Goal: Information Seeking & Learning: Learn about a topic

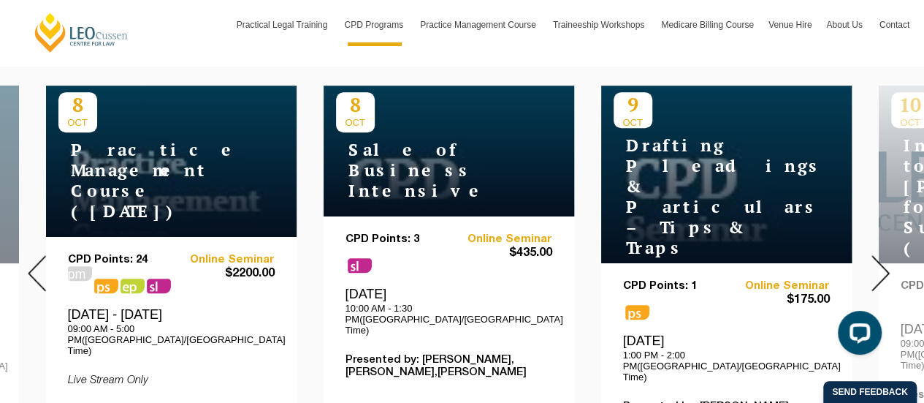
click at [889, 262] on div at bounding box center [881, 272] width 88 height 499
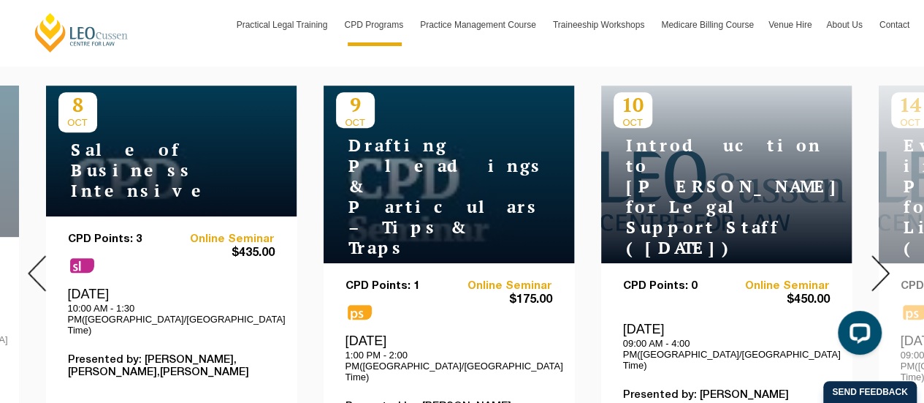
click at [890, 260] on div at bounding box center [881, 272] width 88 height 499
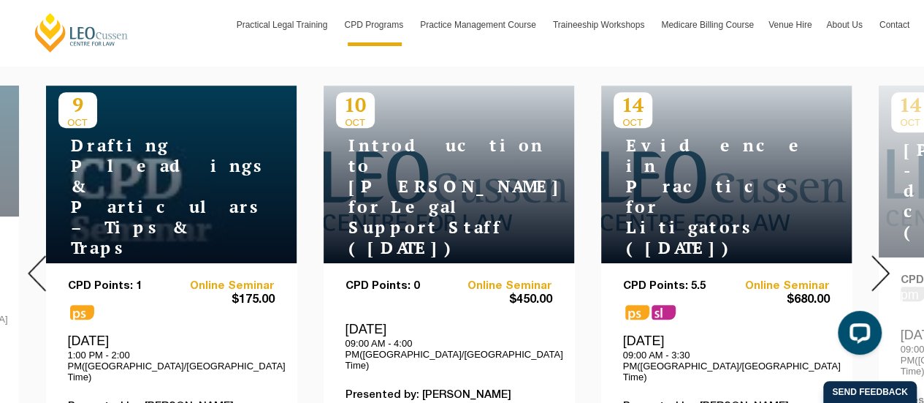
click at [881, 262] on img at bounding box center [881, 273] width 18 height 36
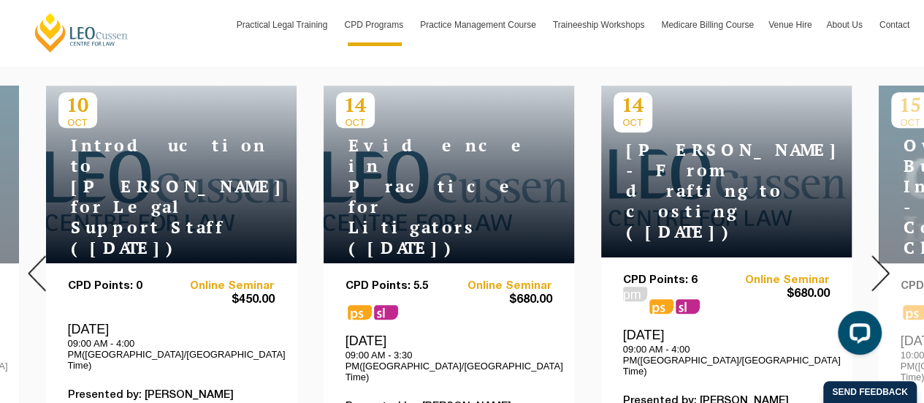
click at [880, 262] on img at bounding box center [881, 273] width 18 height 36
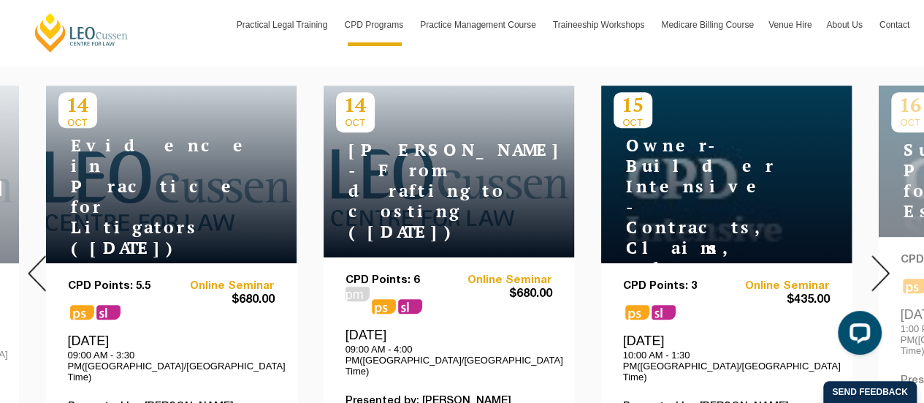
click at [880, 262] on img at bounding box center [881, 273] width 18 height 36
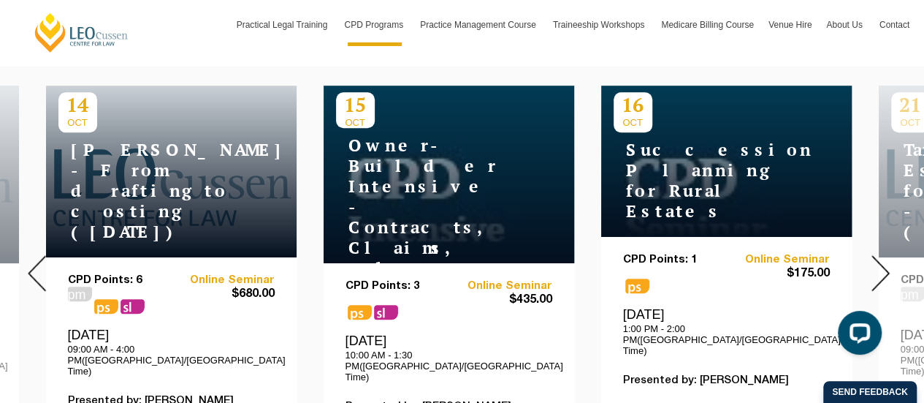
click at [880, 262] on img at bounding box center [881, 273] width 18 height 36
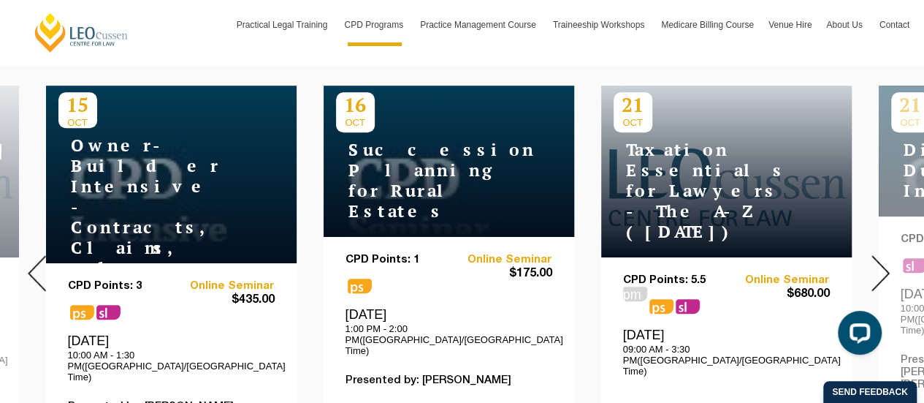
click at [880, 262] on img at bounding box center [881, 273] width 18 height 36
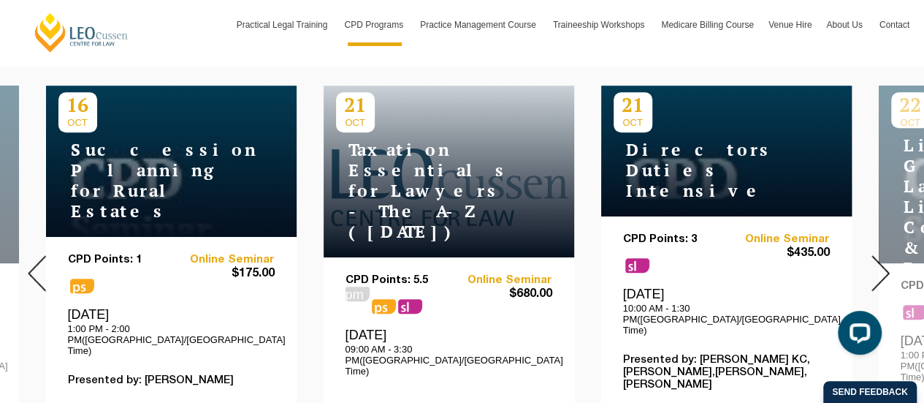
click at [880, 262] on img at bounding box center [881, 273] width 18 height 36
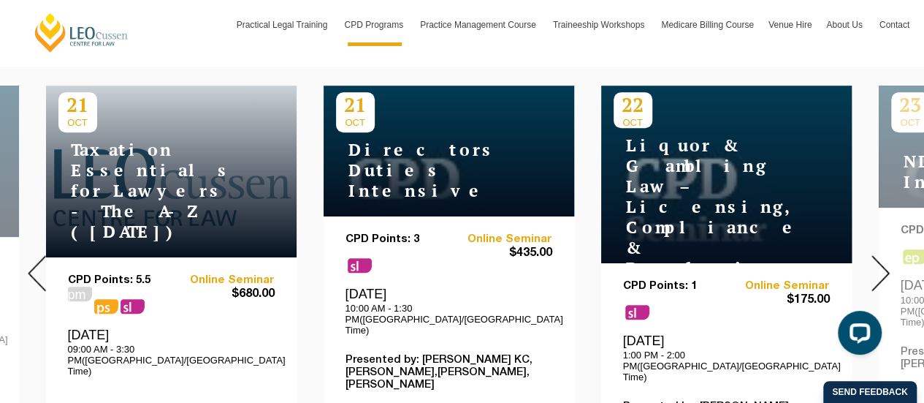
click at [880, 262] on img at bounding box center [881, 273] width 18 height 36
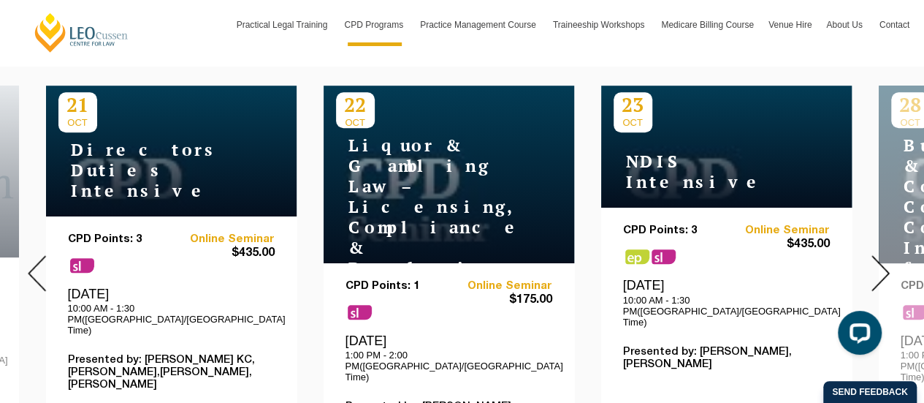
click at [880, 262] on img at bounding box center [881, 273] width 18 height 36
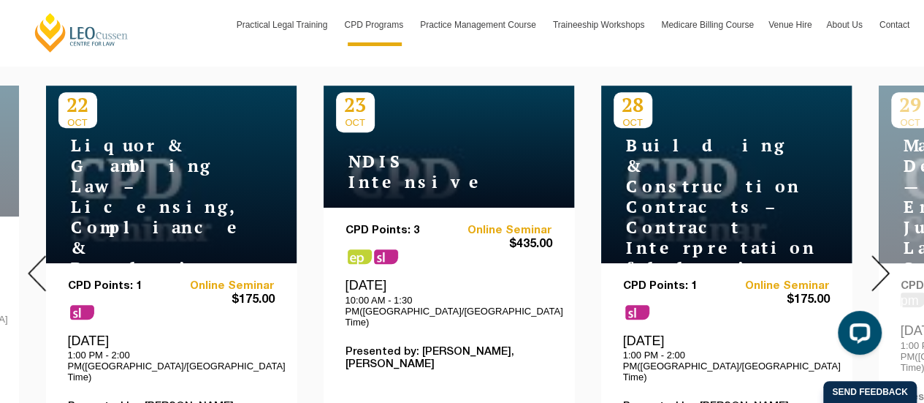
click at [880, 262] on img at bounding box center [881, 273] width 18 height 36
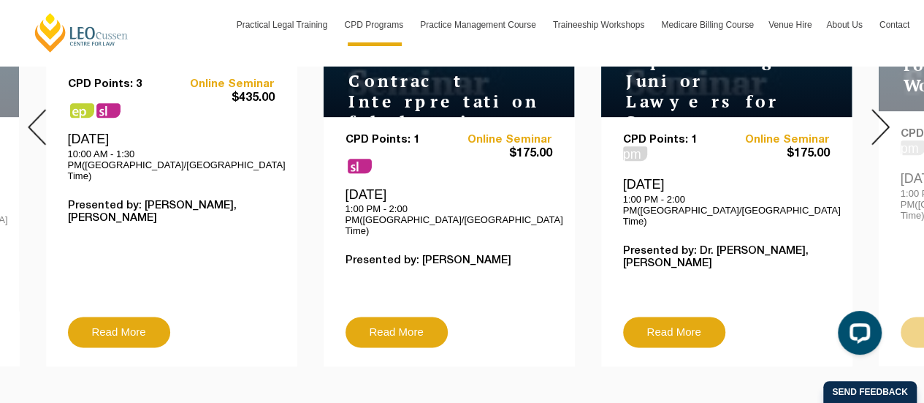
scroll to position [585, 0]
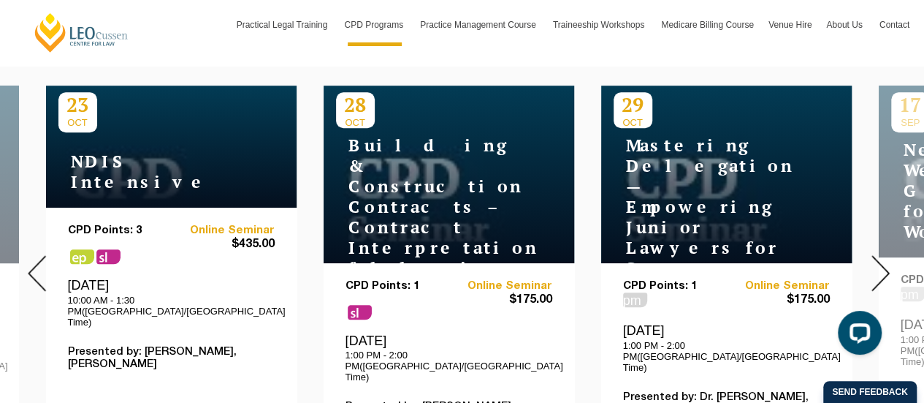
click at [872, 261] on img at bounding box center [881, 273] width 18 height 36
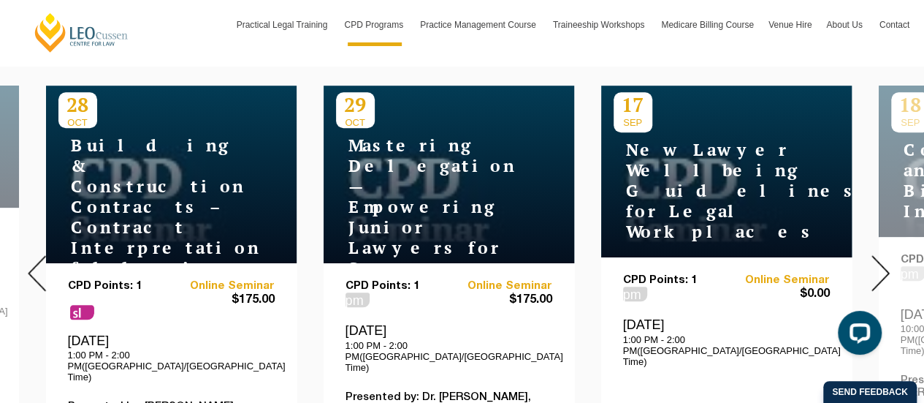
click at [872, 261] on img at bounding box center [881, 273] width 18 height 36
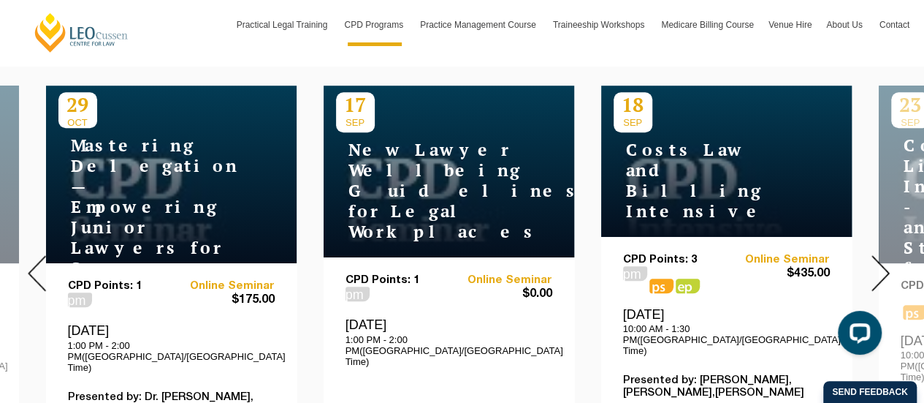
click at [872, 261] on img at bounding box center [881, 273] width 18 height 36
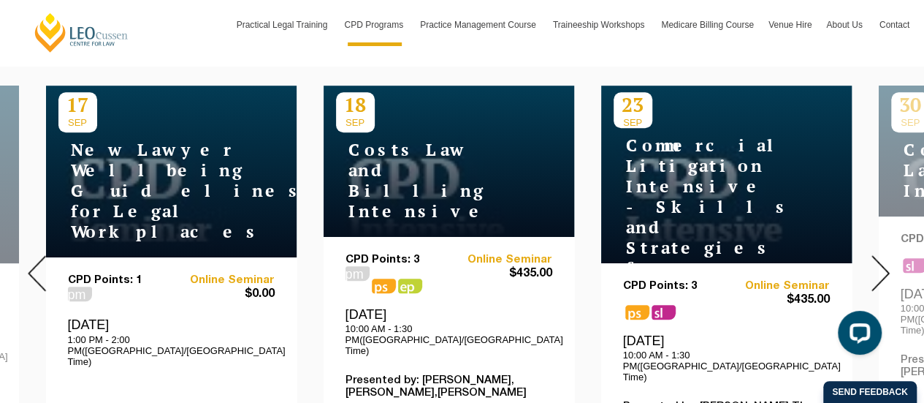
click at [872, 261] on img at bounding box center [881, 273] width 18 height 36
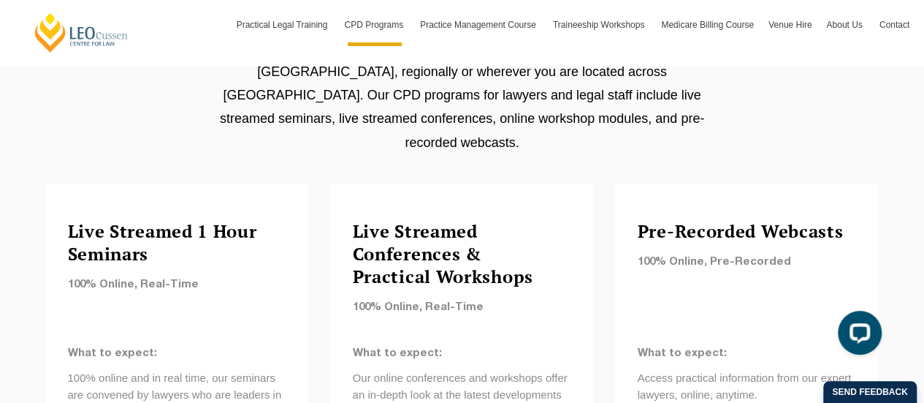
scroll to position [1461, 0]
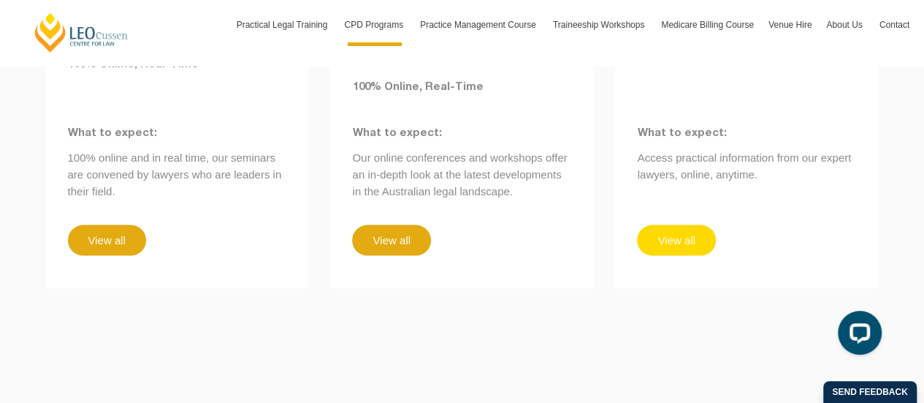
click at [672, 225] on link "View all" at bounding box center [676, 240] width 78 height 31
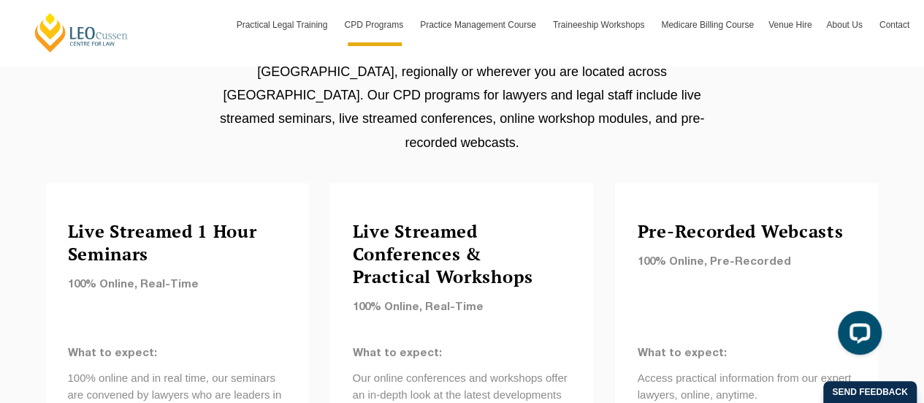
scroll to position [1315, 0]
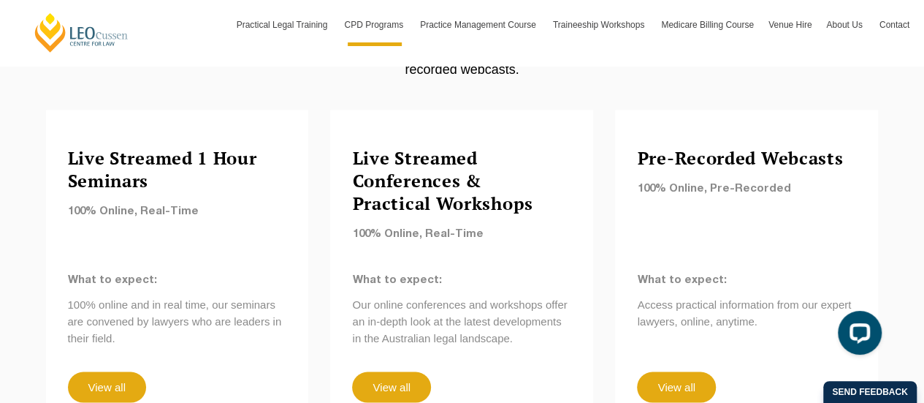
click at [656, 146] on h4 "Pre-Recorded Webcasts" at bounding box center [746, 157] width 219 height 23
click at [666, 371] on link "View all" at bounding box center [676, 386] width 78 height 31
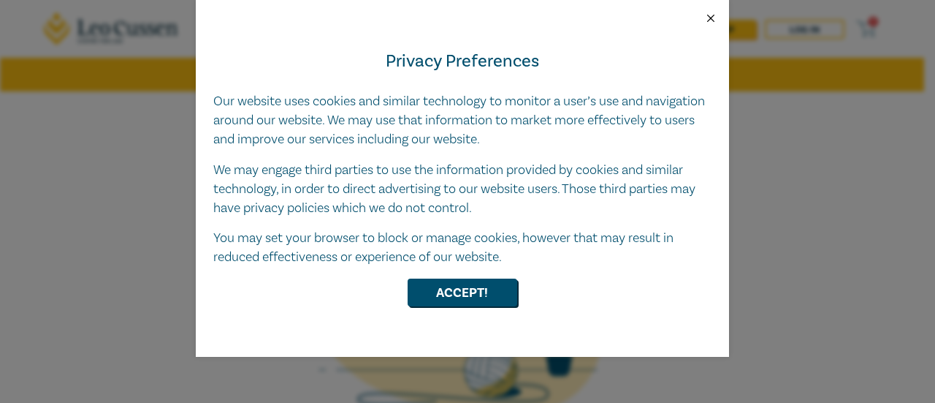
click at [716, 19] on button "Close" at bounding box center [710, 18] width 13 height 13
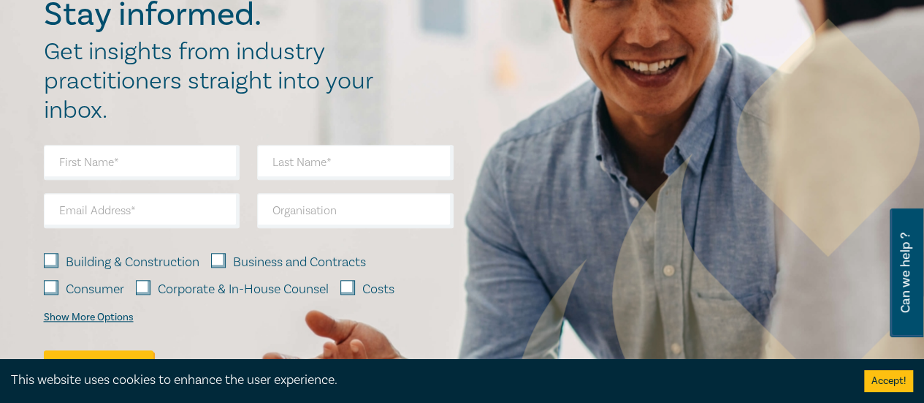
scroll to position [731, 0]
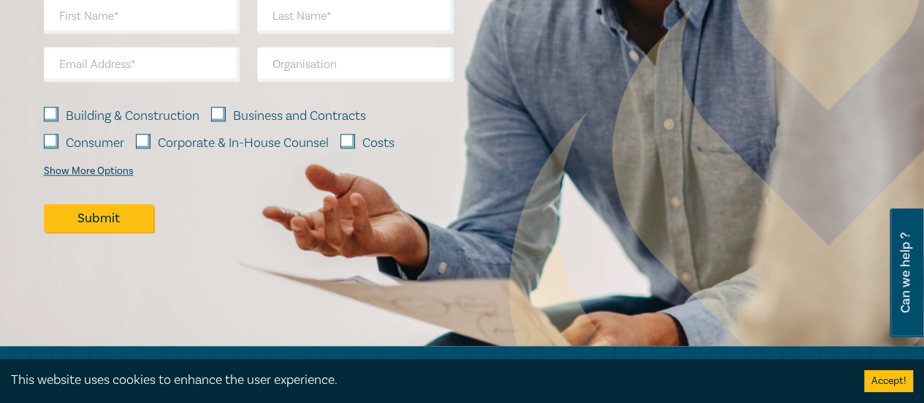
click at [72, 167] on div "Show More Options" at bounding box center [89, 171] width 90 height 12
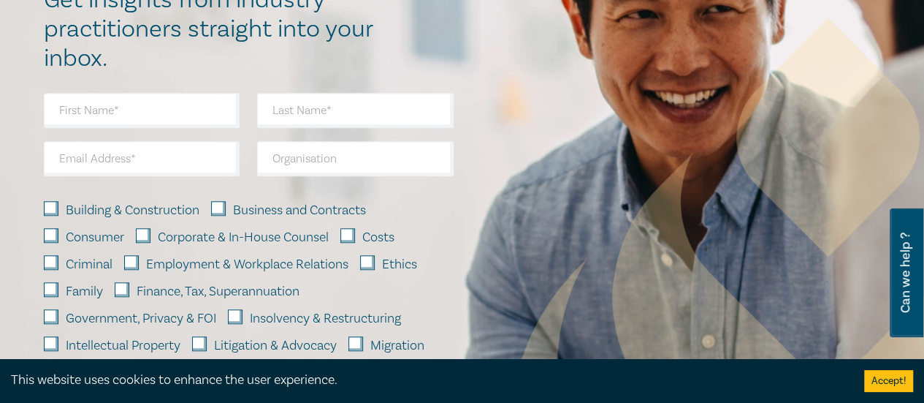
scroll to position [658, 0]
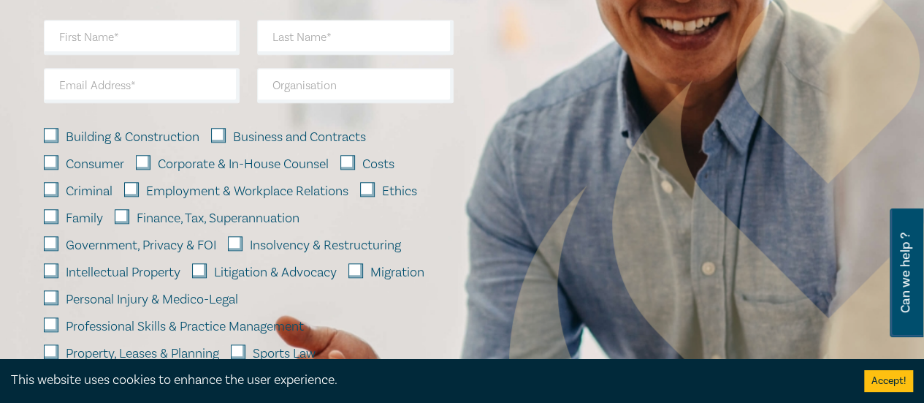
click at [142, 161] on input "Corporate & In-House Counsel" at bounding box center [143, 162] width 15 height 15
checkbox input "true"
click at [135, 186] on input "Employment & Workplace Relations" at bounding box center [131, 189] width 15 height 15
checkbox input "true"
click at [49, 239] on input "Government, Privacy & FOI" at bounding box center [51, 243] width 15 height 15
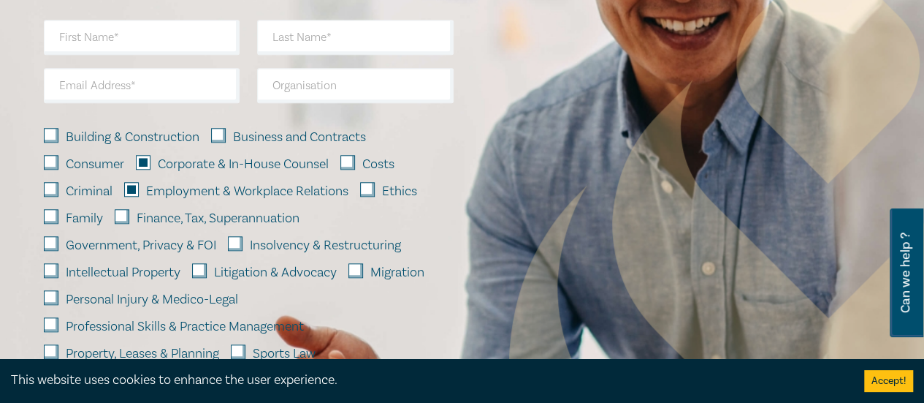
checkbox input "true"
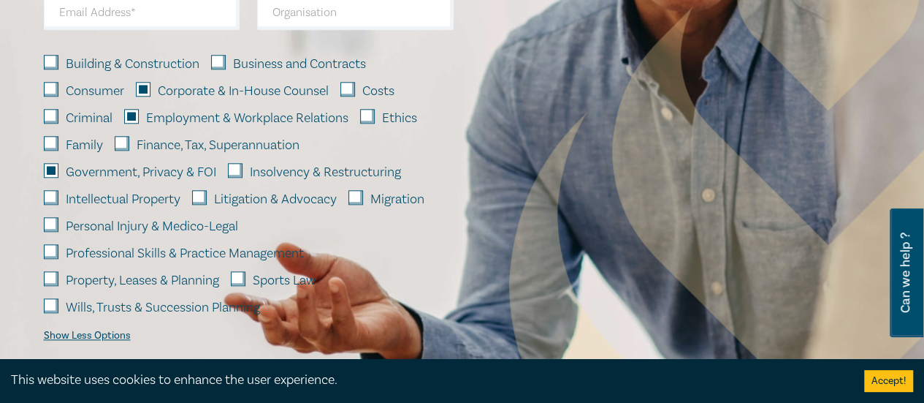
click at [48, 275] on input "Property, Leases & Planning" at bounding box center [51, 278] width 15 height 15
checkbox input "true"
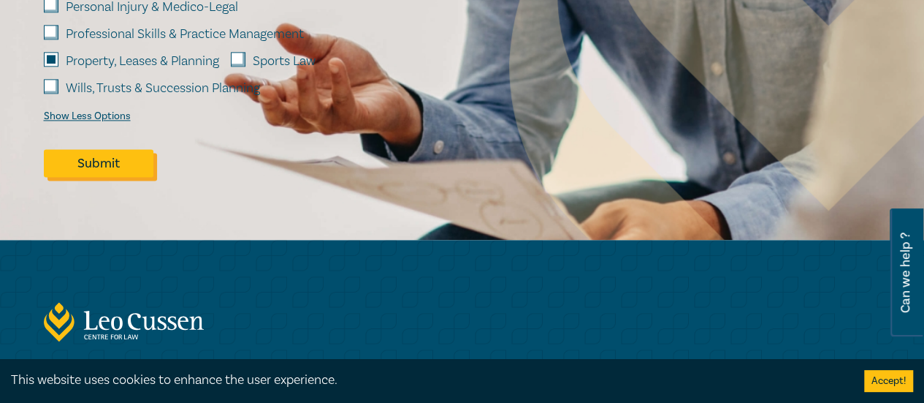
click at [126, 169] on button "Submit" at bounding box center [99, 163] width 110 height 28
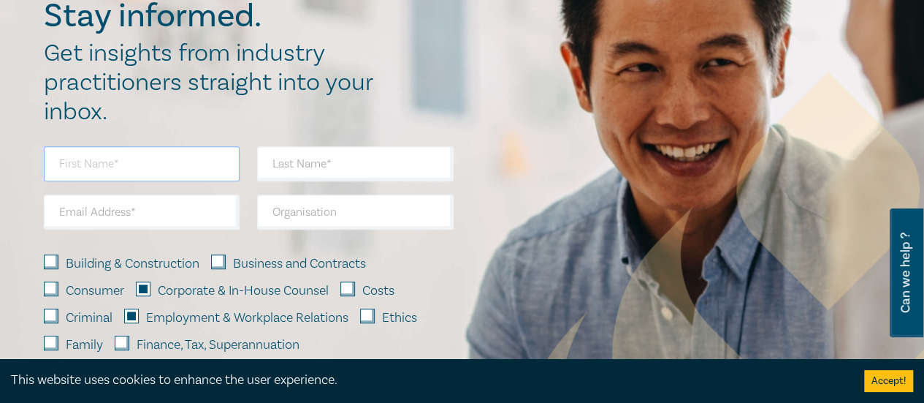
scroll to position [458, 0]
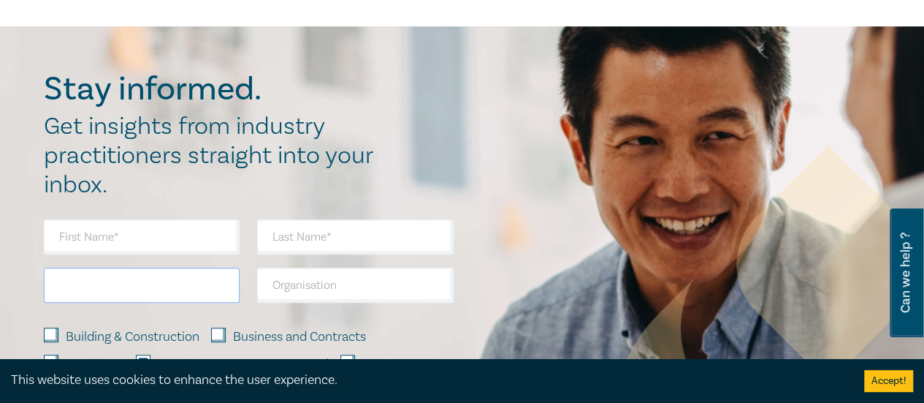
click at [133, 279] on input "email" at bounding box center [142, 284] width 197 height 35
click at [69, 232] on input "text" at bounding box center [142, 236] width 197 height 35
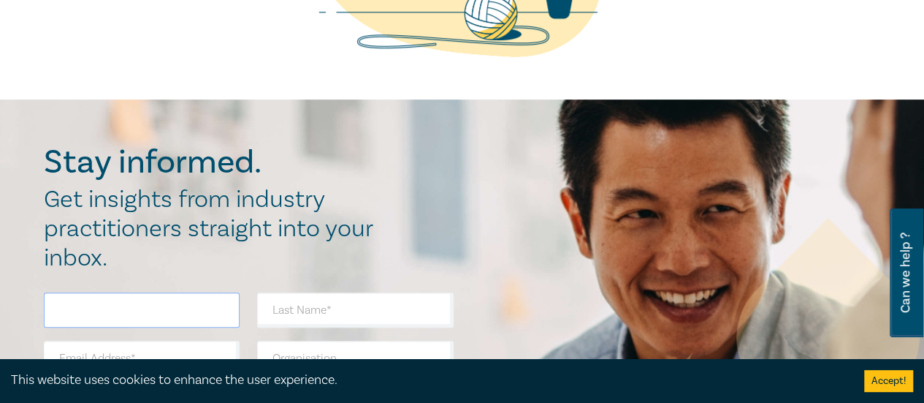
scroll to position [823, 0]
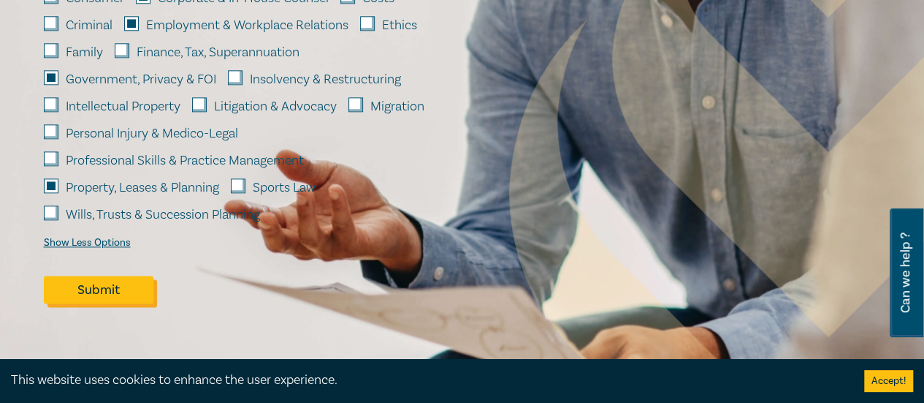
click at [102, 286] on button "Submit" at bounding box center [99, 289] width 110 height 28
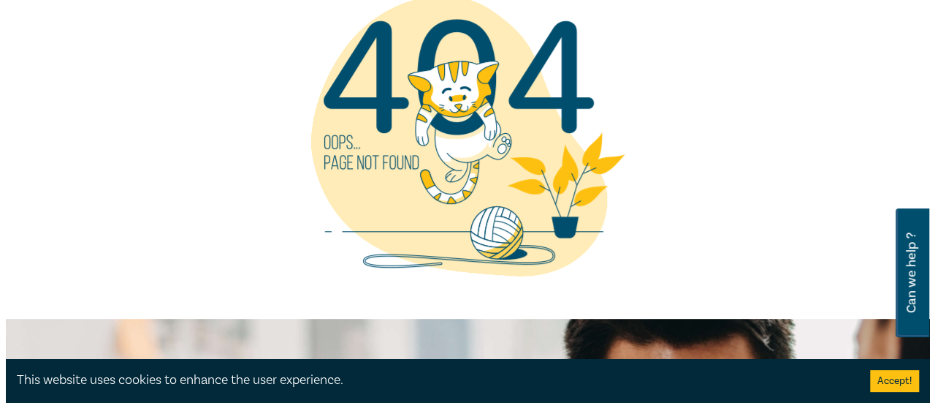
scroll to position [0, 0]
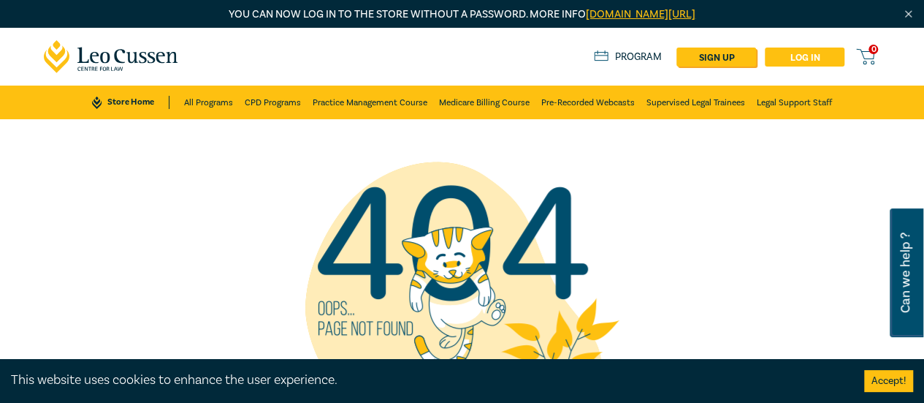
click at [799, 60] on link "Log in" at bounding box center [805, 56] width 80 height 19
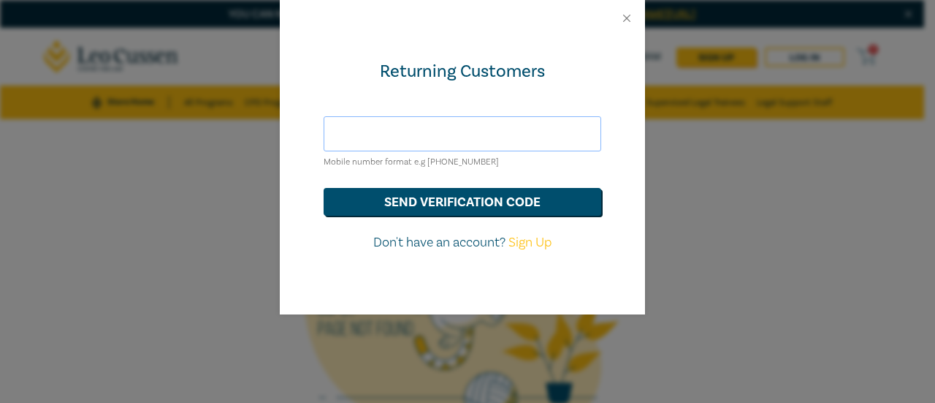
click at [361, 134] on input "text" at bounding box center [463, 133] width 278 height 35
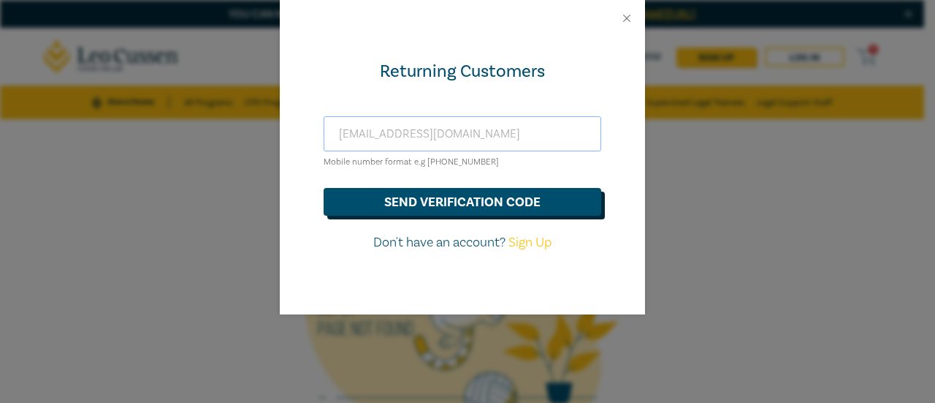
type input "aandriop@bigpond.net.au"
click at [449, 204] on button "send verification code" at bounding box center [463, 202] width 278 height 28
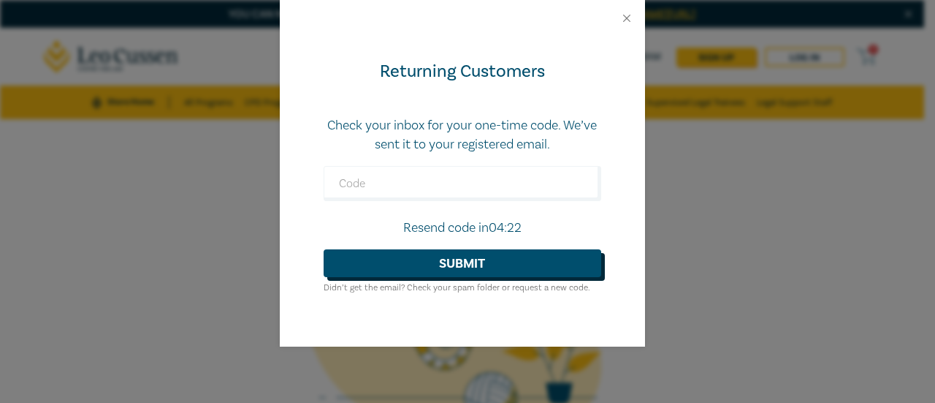
click at [469, 264] on button "Submit" at bounding box center [463, 263] width 278 height 28
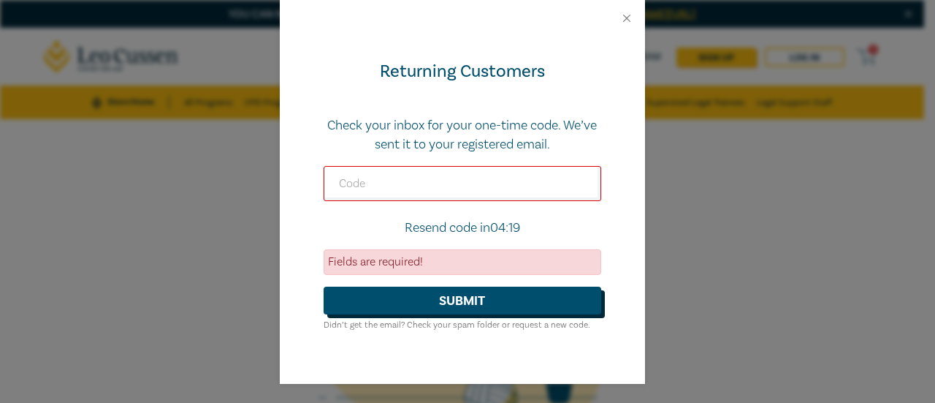
click at [450, 302] on button "Submit" at bounding box center [463, 300] width 278 height 28
click at [625, 20] on button "Close" at bounding box center [626, 18] width 13 height 13
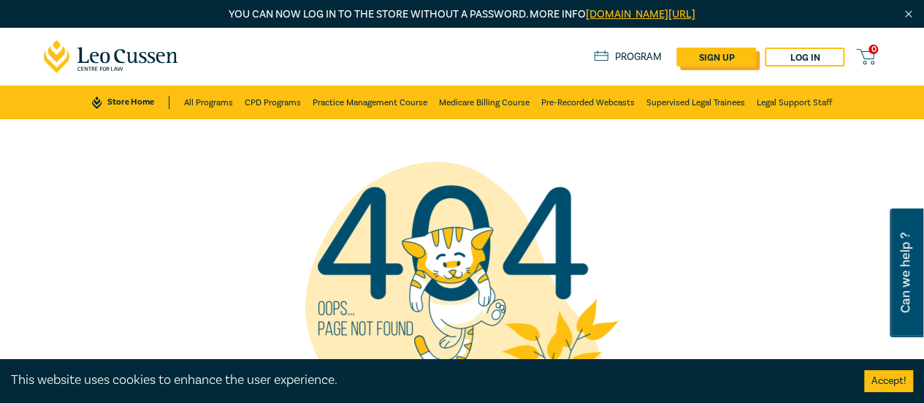
click at [701, 58] on link "sign up" at bounding box center [717, 56] width 80 height 19
select select "AU"
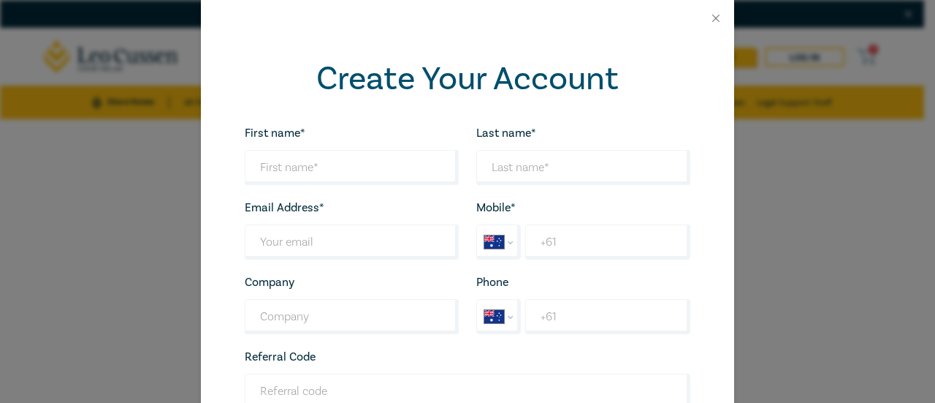
click at [826, 169] on div "Create Your Account First name* Looks good! Last name* Looks good! Email Addres…" at bounding box center [467, 201] width 935 height 403
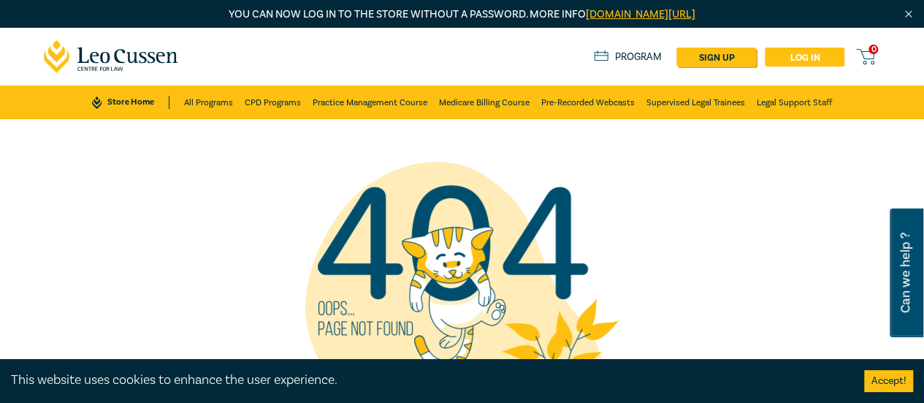
click at [806, 59] on link "Log in" at bounding box center [805, 56] width 80 height 19
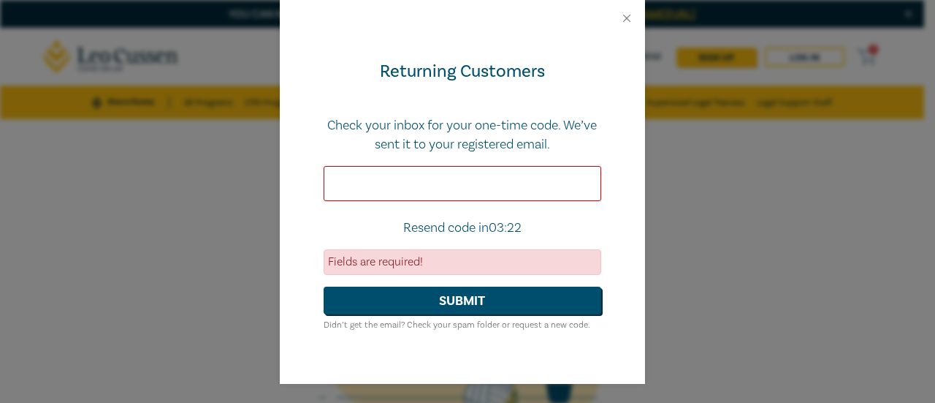
paste input "730325"
type input "730325"
click at [440, 300] on button "Submit" at bounding box center [463, 300] width 278 height 28
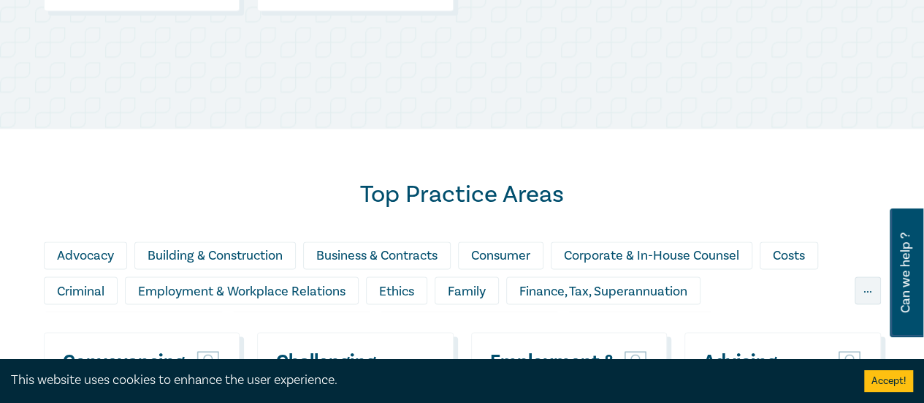
scroll to position [1461, 0]
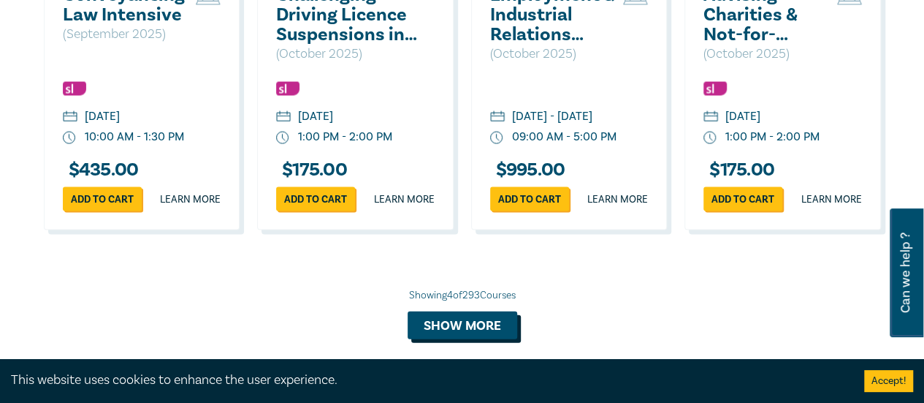
click at [448, 329] on button "Show more" at bounding box center [463, 325] width 110 height 28
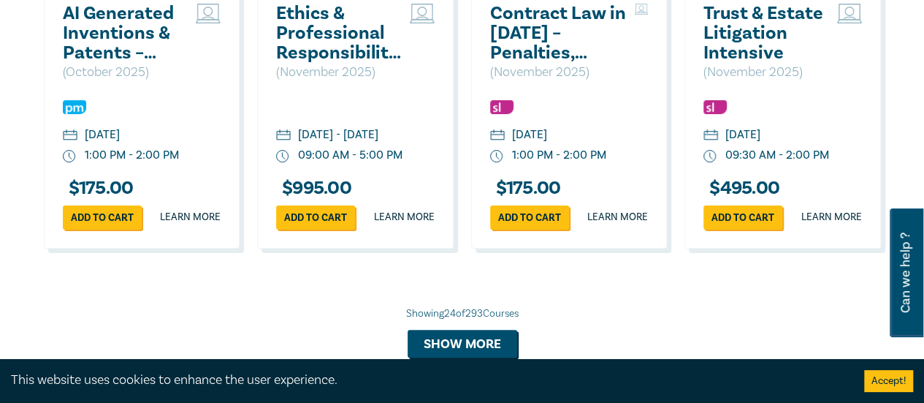
scroll to position [3069, 0]
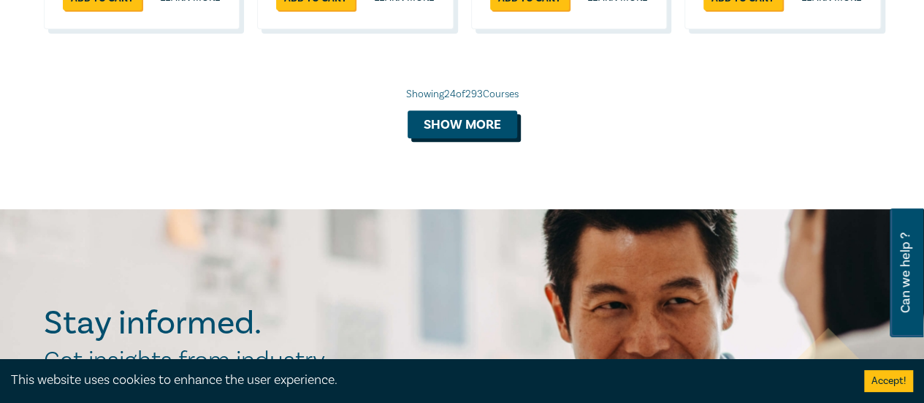
click at [457, 138] on button "Show more" at bounding box center [463, 124] width 110 height 28
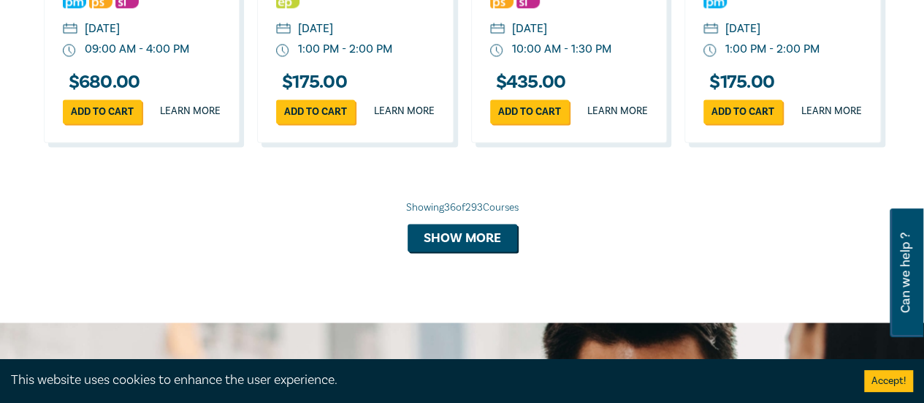
scroll to position [3945, 0]
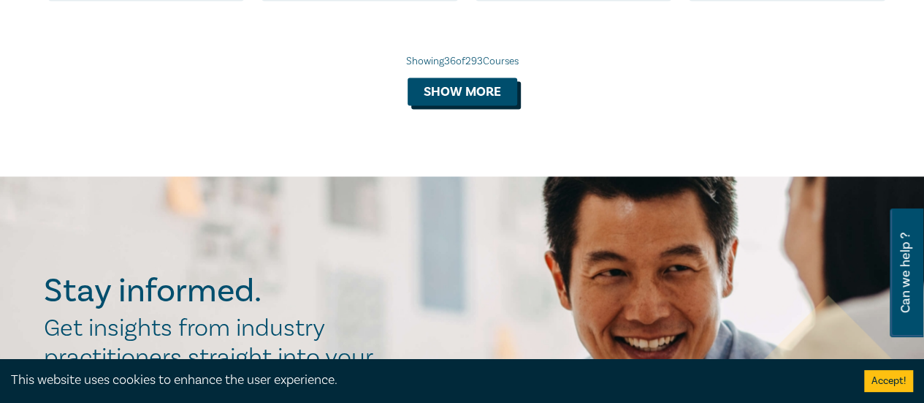
click at [475, 105] on button "Show more" at bounding box center [463, 91] width 110 height 28
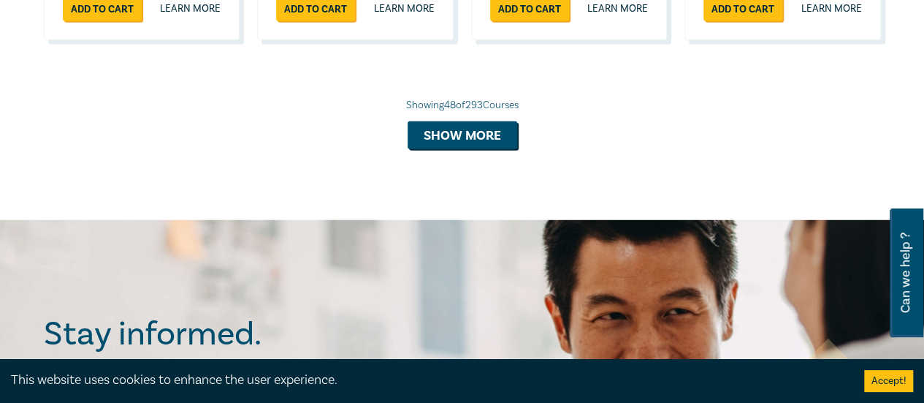
scroll to position [4822, 0]
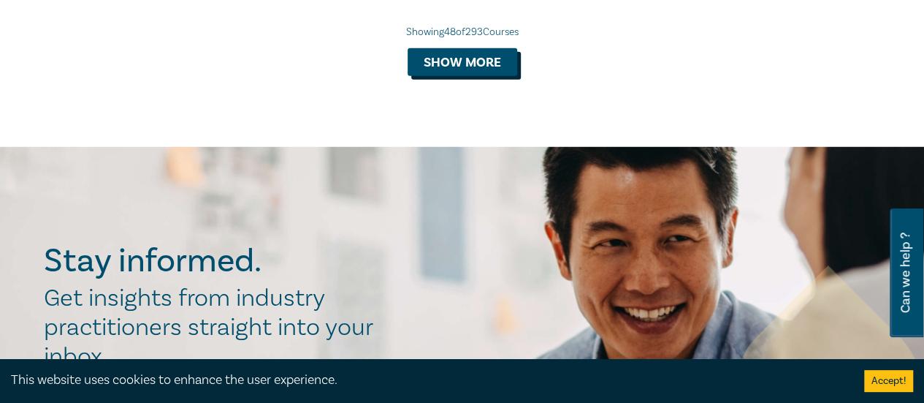
click at [466, 76] on button "Show more" at bounding box center [463, 62] width 110 height 28
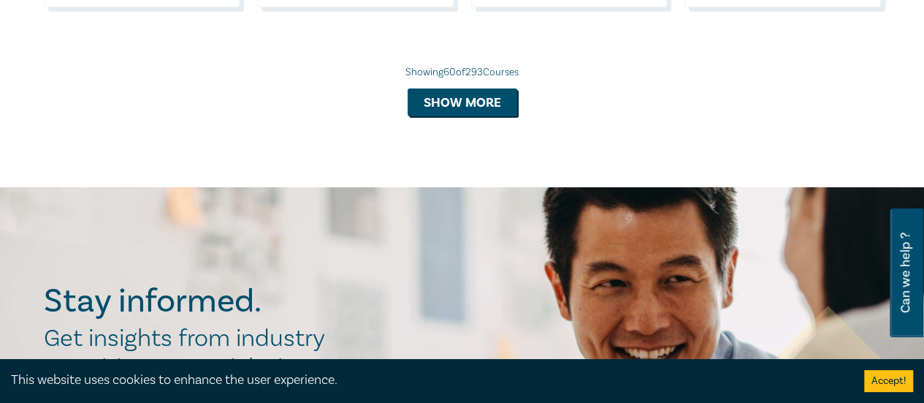
scroll to position [5772, 0]
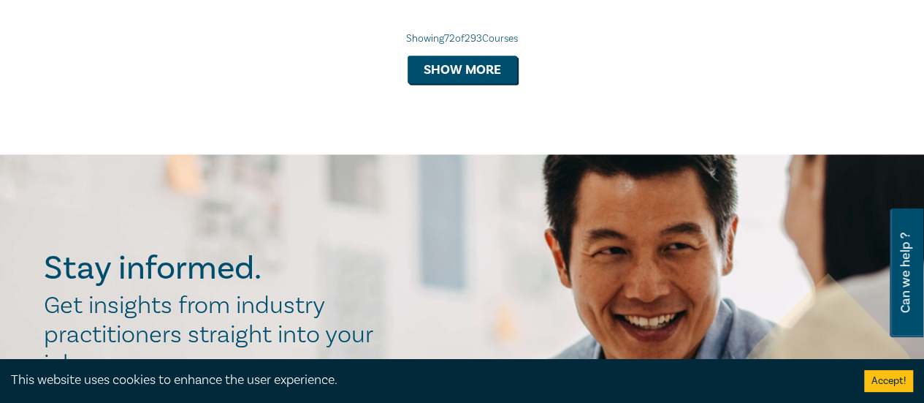
scroll to position [6649, 0]
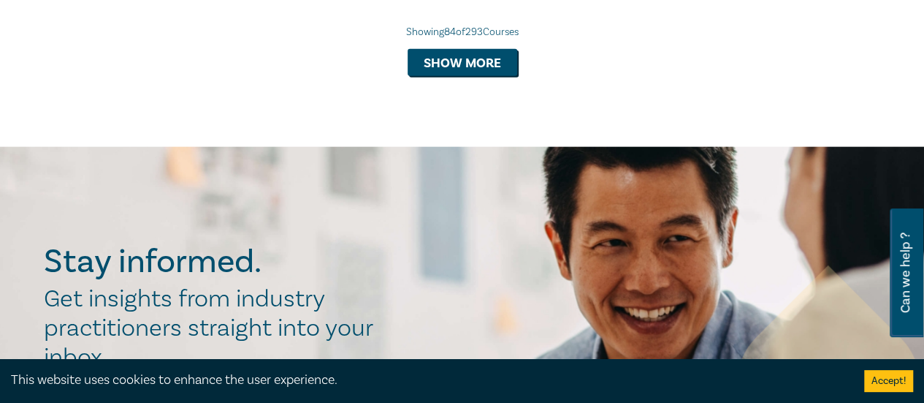
scroll to position [7087, 0]
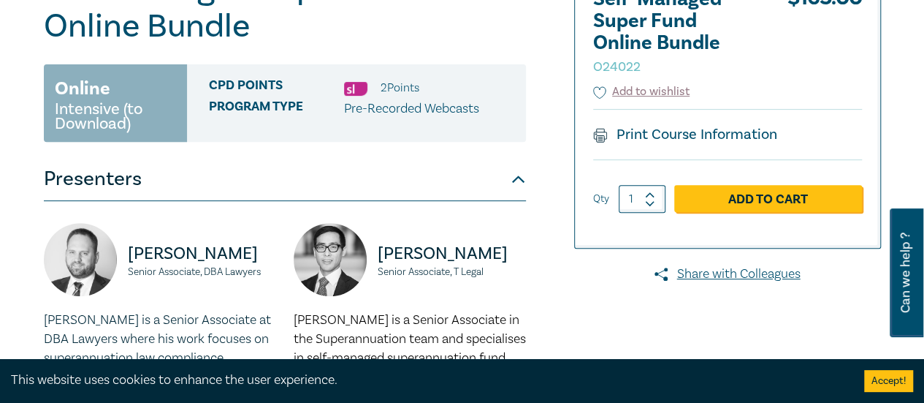
scroll to position [365, 0]
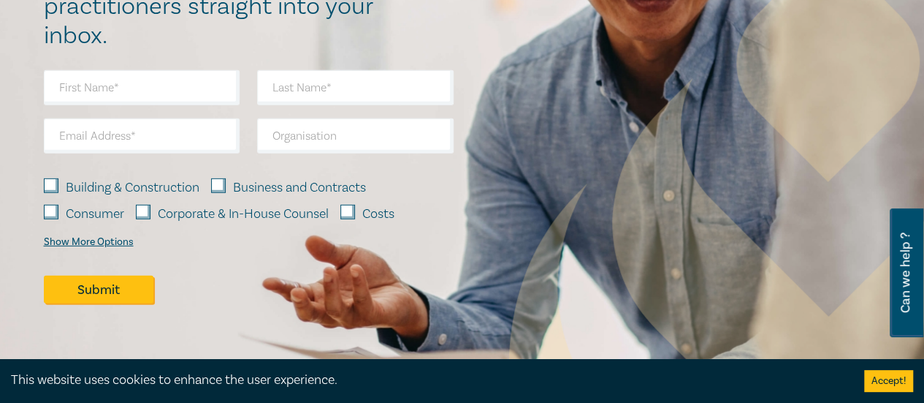
scroll to position [2338, 0]
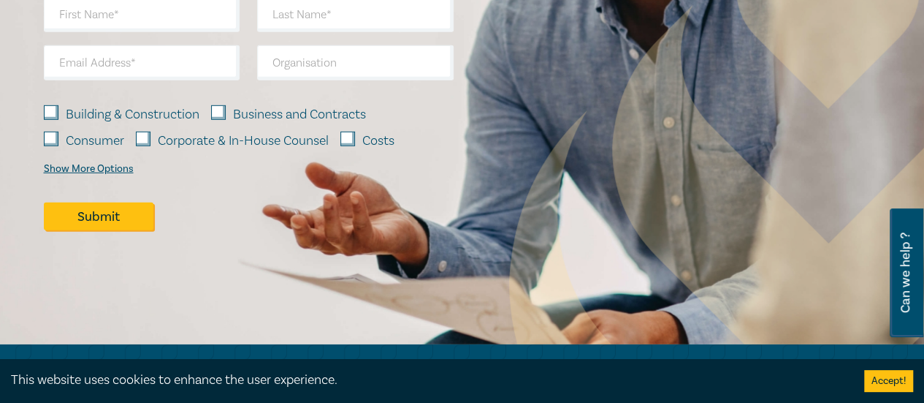
scroll to position [1900, 0]
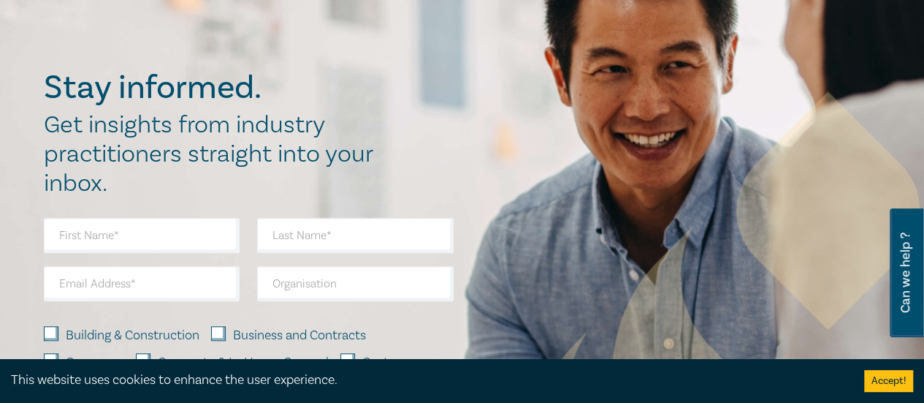
scroll to position [658, 0]
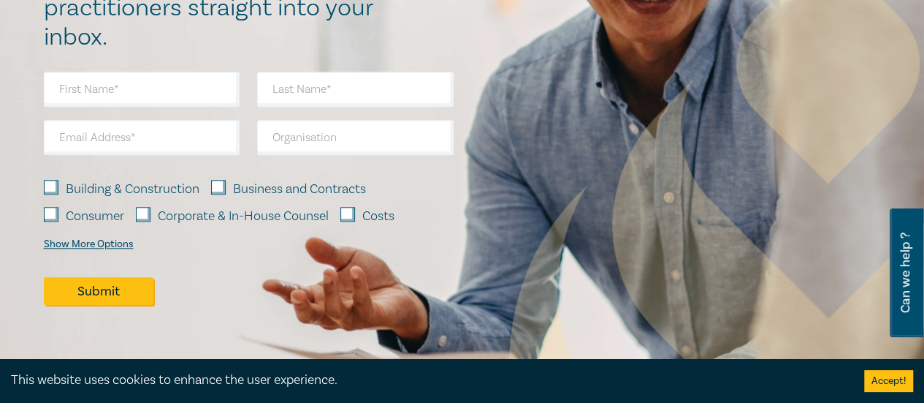
click at [108, 243] on div "Show More Options" at bounding box center [89, 244] width 90 height 12
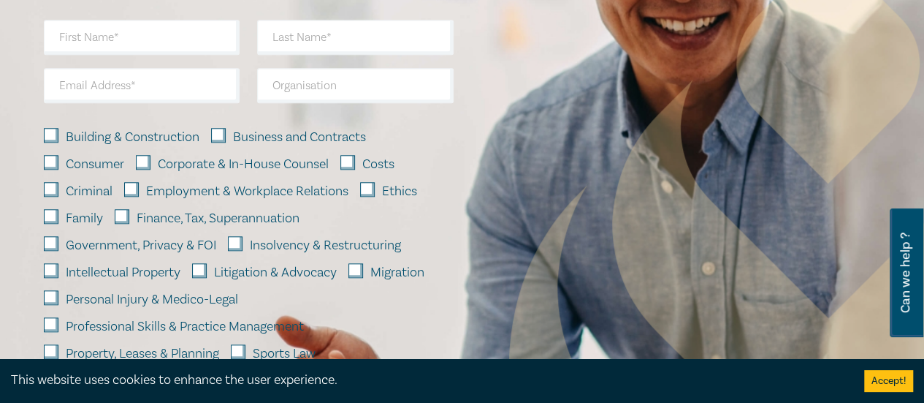
click at [148, 163] on input "Corporate & In-House Counsel" at bounding box center [143, 162] width 15 height 15
checkbox input "true"
click at [54, 242] on input "Government, Privacy & FOI" at bounding box center [51, 243] width 15 height 15
checkbox input "true"
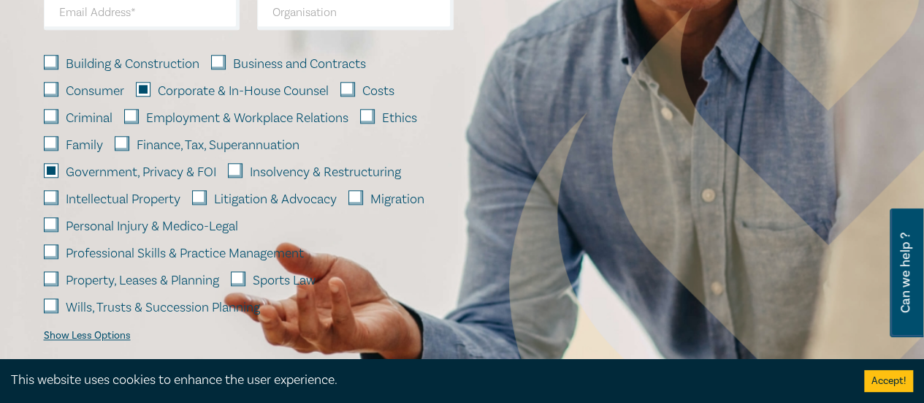
click at [56, 278] on div "Property, Leases & Planning" at bounding box center [131, 280] width 175 height 19
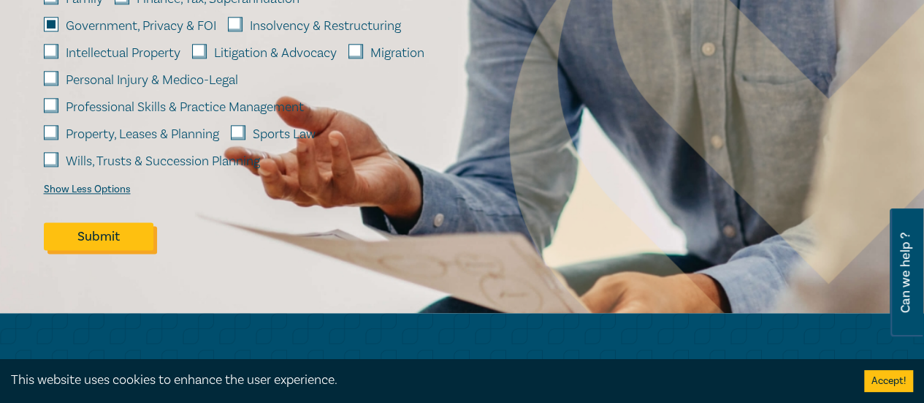
click at [122, 243] on button "Submit" at bounding box center [99, 236] width 110 height 28
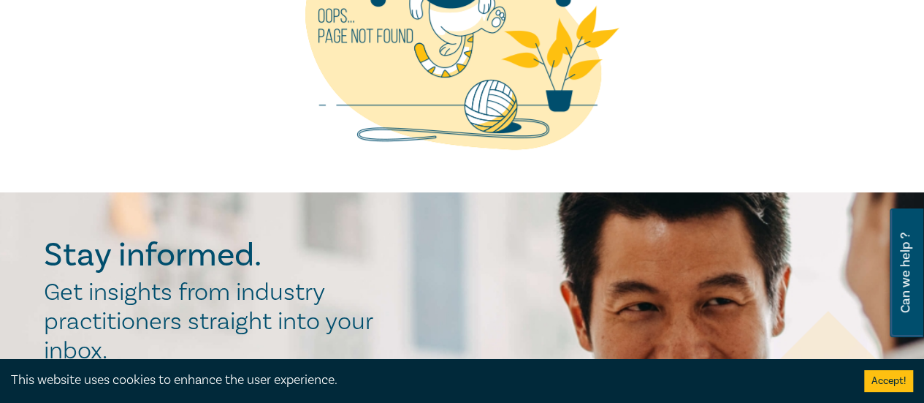
scroll to position [0, 0]
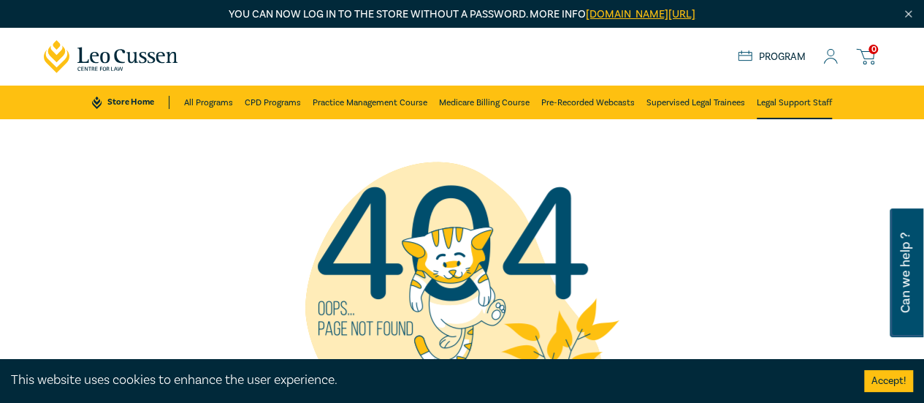
click at [777, 104] on link "Legal Support Staff" at bounding box center [794, 102] width 75 height 34
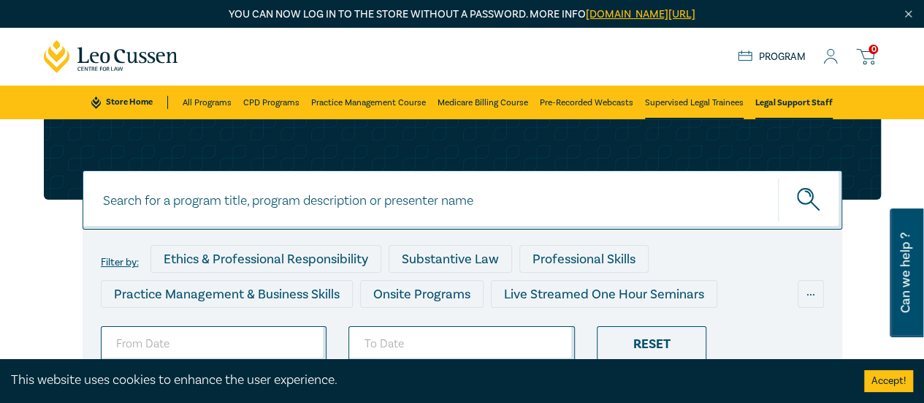
click at [703, 103] on link "Supervised Legal Trainees" at bounding box center [694, 102] width 99 height 34
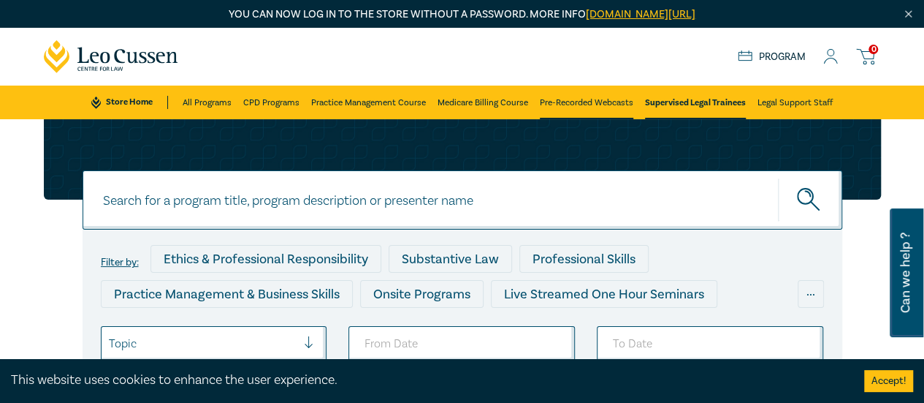
click at [545, 102] on link "Pre-Recorded Webcasts" at bounding box center [587, 102] width 94 height 34
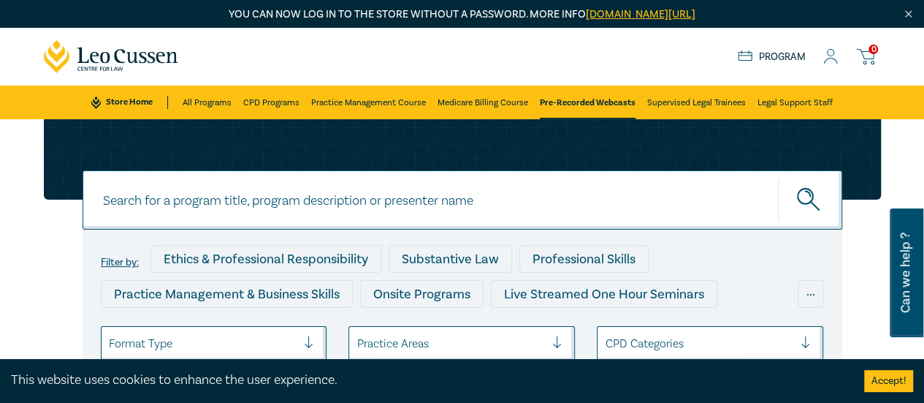
scroll to position [146, 0]
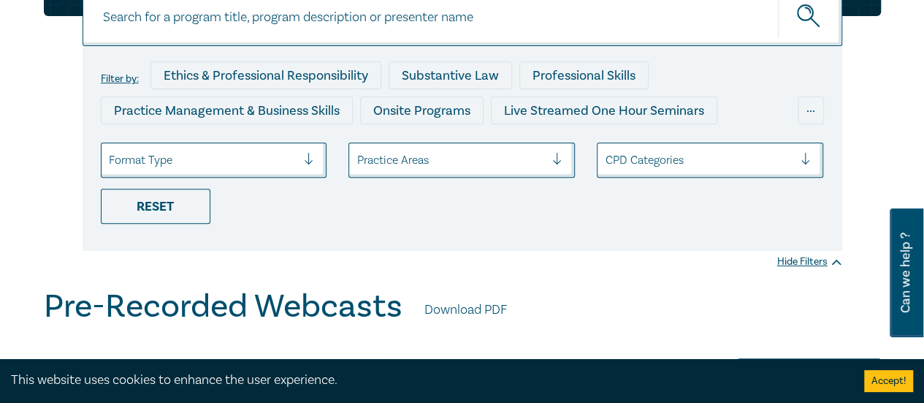
click at [565, 178] on div "Practice Areas" at bounding box center [462, 159] width 226 height 35
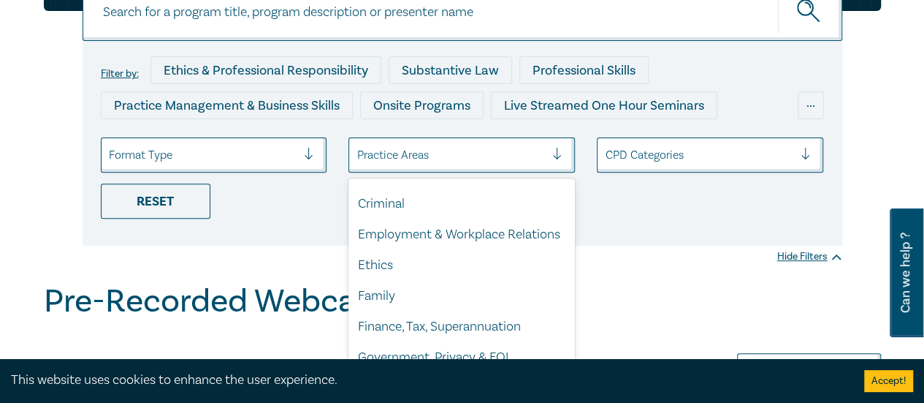
scroll to position [468, 0]
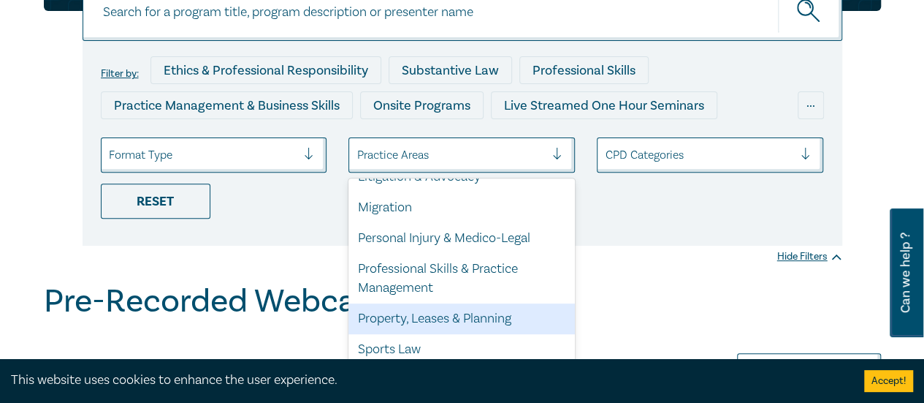
click at [370, 321] on div "Property, Leases & Planning" at bounding box center [462, 318] width 226 height 31
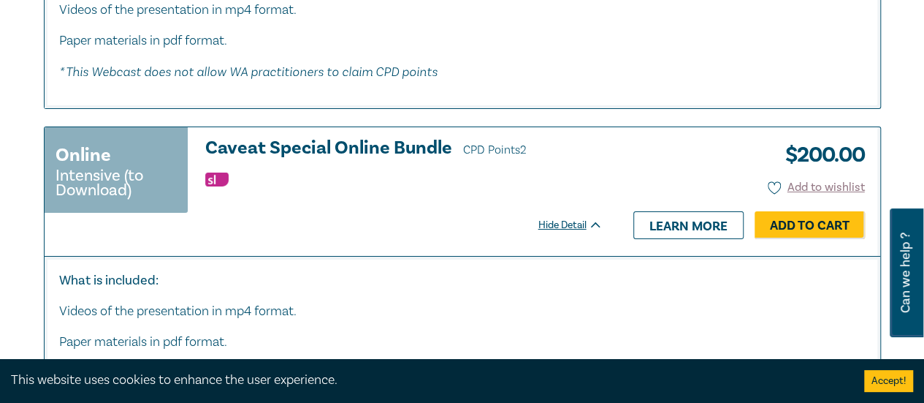
scroll to position [8402, 0]
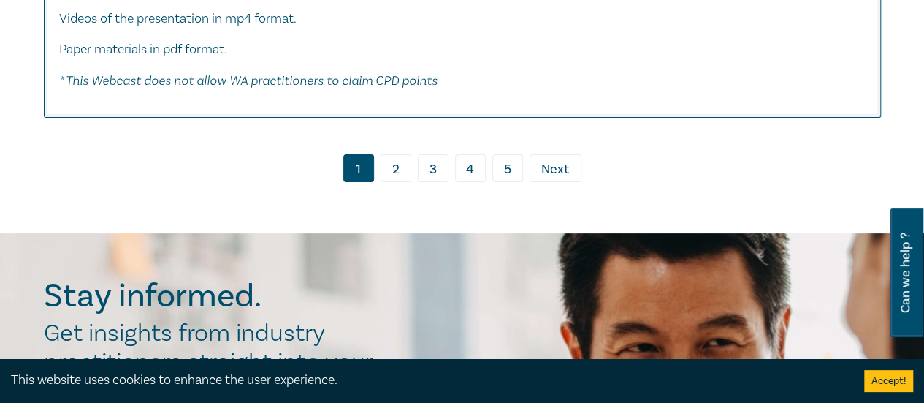
click at [390, 178] on link "2" at bounding box center [396, 168] width 31 height 28
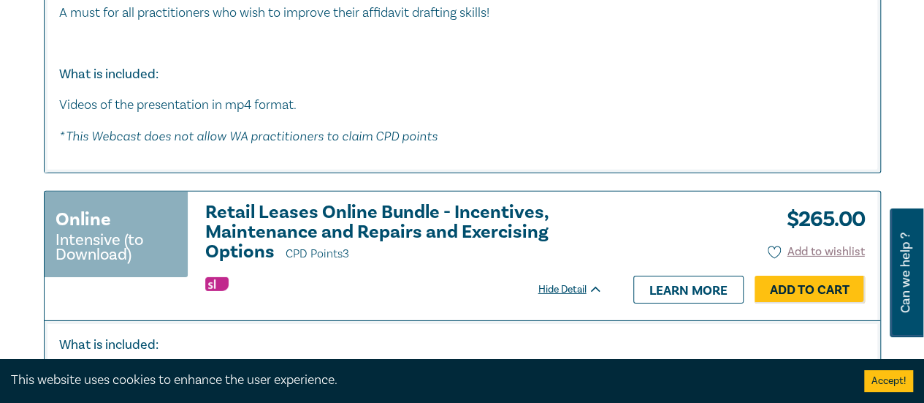
scroll to position [5334, 0]
